Goal: Information Seeking & Learning: Learn about a topic

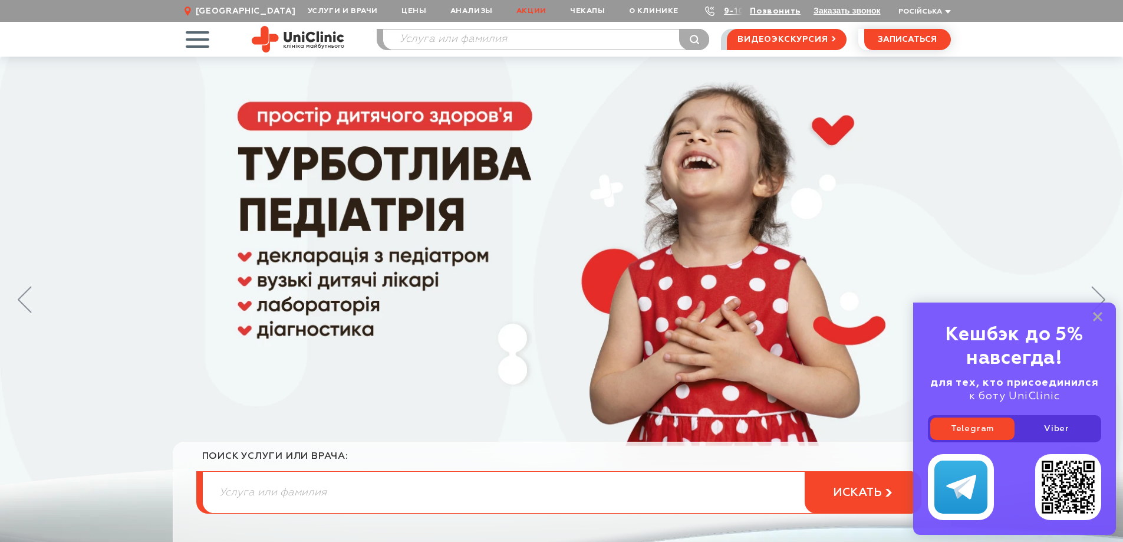
click at [538, 10] on link "Акции" at bounding box center [532, 11] width 54 height 22
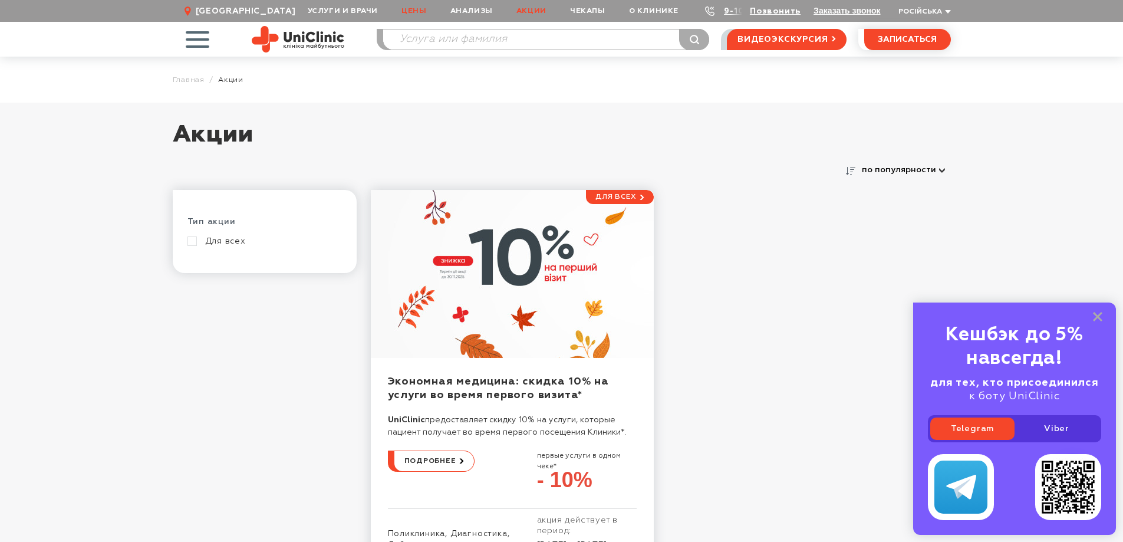
click at [420, 10] on link "Цены" at bounding box center [414, 11] width 48 height 22
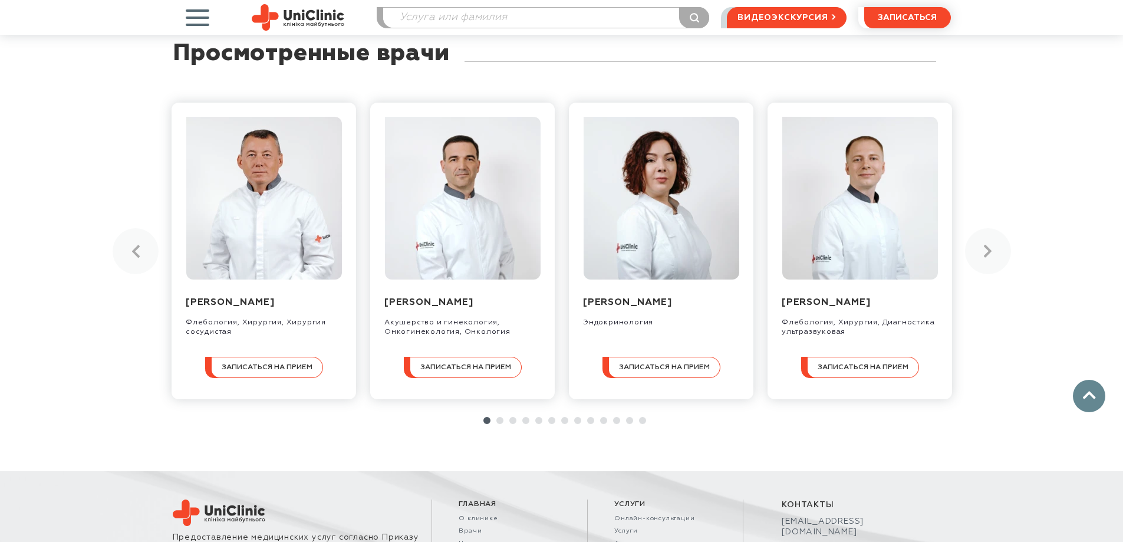
scroll to position [2934, 0]
